Goal: Entertainment & Leisure: Consume media (video, audio)

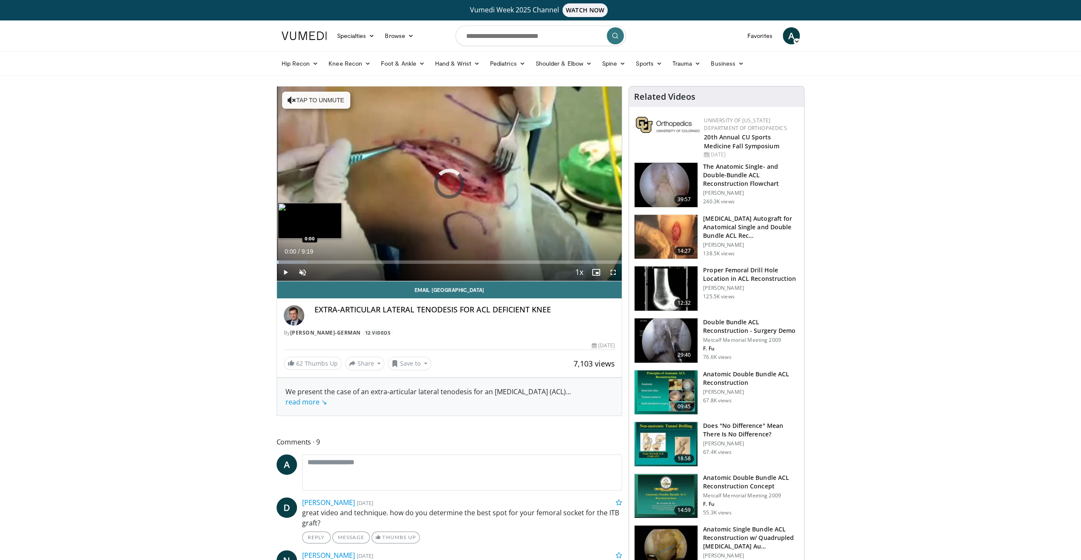
click at [277, 262] on div "Loaded : 8.85% 0:07 0:00" at bounding box center [449, 261] width 345 height 3
click at [305, 273] on span "Video Player" at bounding box center [302, 272] width 17 height 17
click at [324, 271] on div "44%" at bounding box center [325, 272] width 24 height 3
click at [280, 260] on div "Loaded : 12.40% 0:19 0:05" at bounding box center [449, 261] width 345 height 3
click at [612, 269] on span "Video Player" at bounding box center [613, 272] width 17 height 17
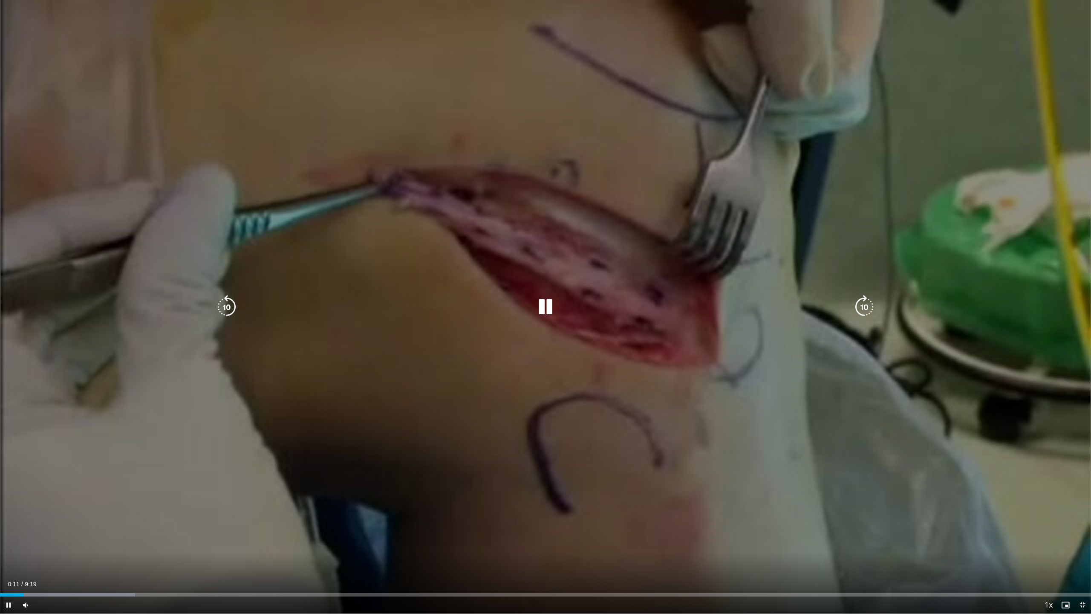
click at [796, 397] on div "10 seconds Tap to unmute" at bounding box center [545, 306] width 1091 height 613
click at [796, 395] on div "10 seconds Tap to unmute" at bounding box center [545, 306] width 1091 height 613
click at [215, 307] on icon "Video Player" at bounding box center [227, 307] width 24 height 24
click at [218, 309] on icon "Video Player" at bounding box center [227, 307] width 24 height 24
click at [224, 302] on icon "Video Player" at bounding box center [227, 307] width 24 height 24
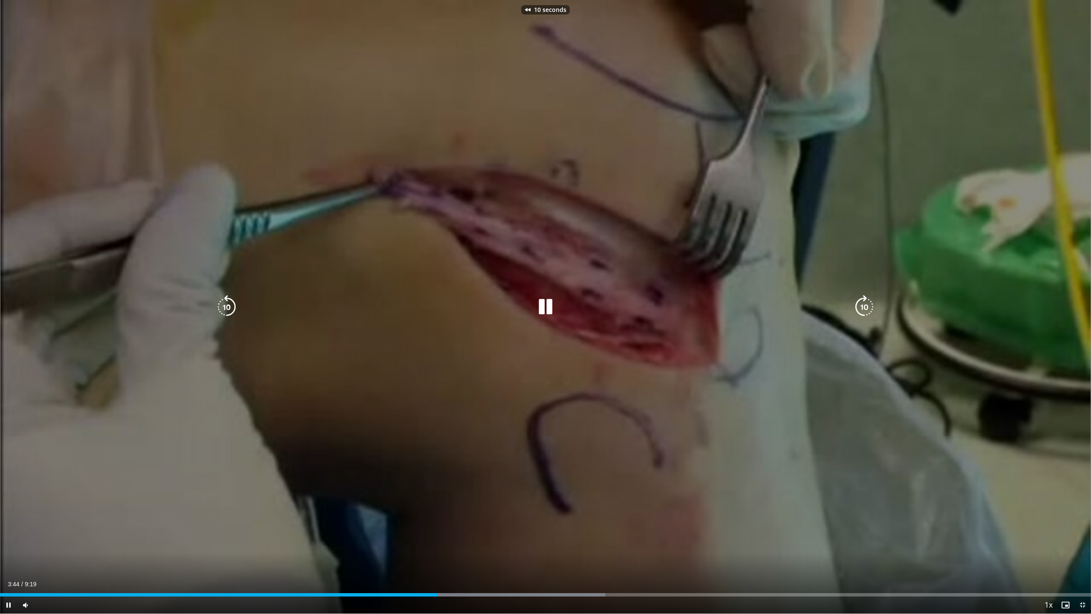
click at [224, 303] on icon "Video Player" at bounding box center [227, 307] width 24 height 24
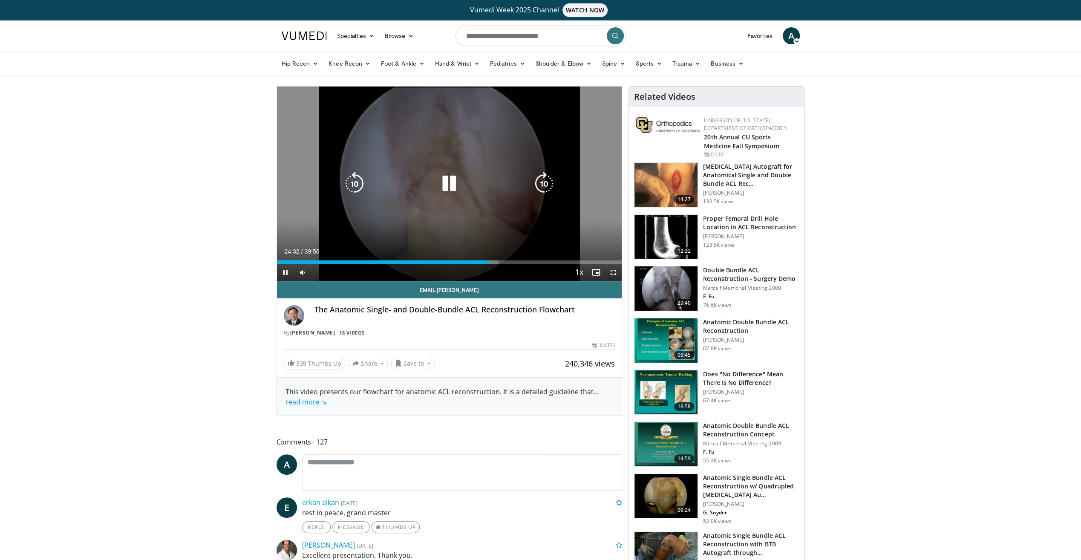
click at [340, 172] on div "10 seconds Tap to unmute" at bounding box center [449, 184] width 345 height 194
